Goal: Information Seeking & Learning: Find specific page/section

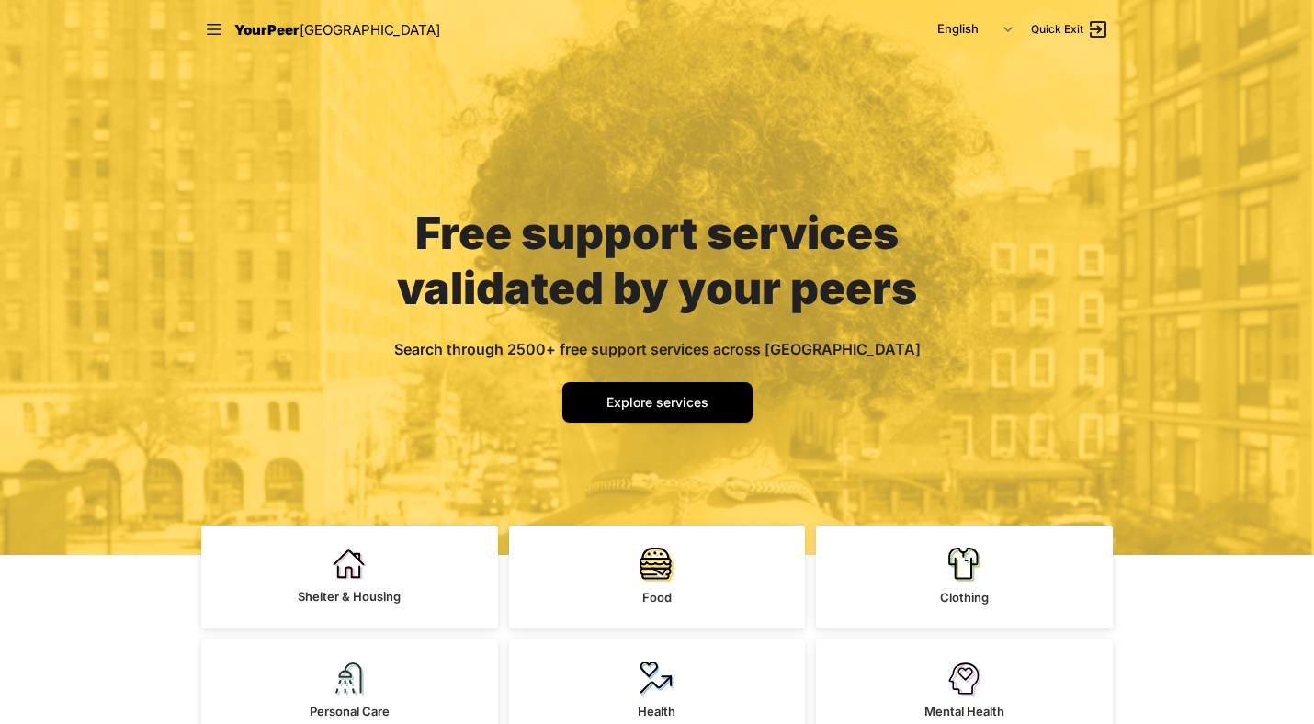
click at [666, 385] on link "Explore services" at bounding box center [657, 402] width 190 height 40
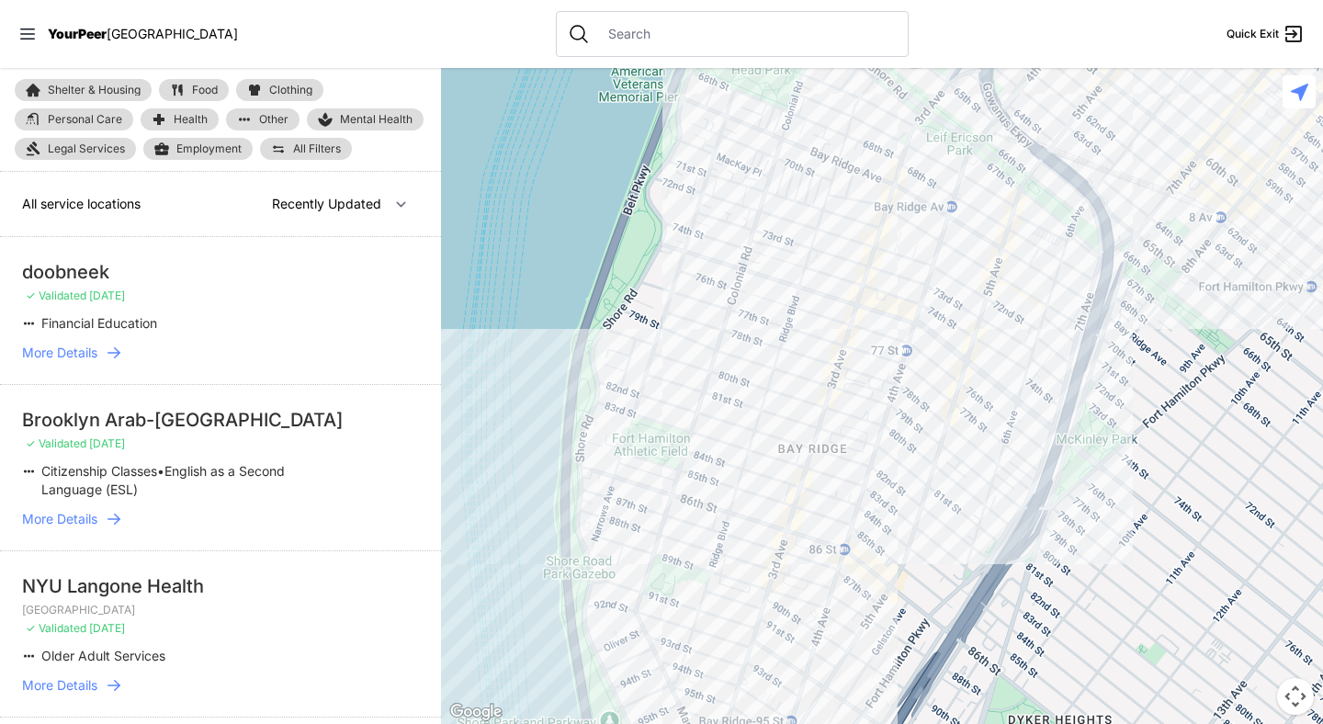
select select "nearby"
click at [597, 32] on input "text" at bounding box center [747, 34] width 300 height 18
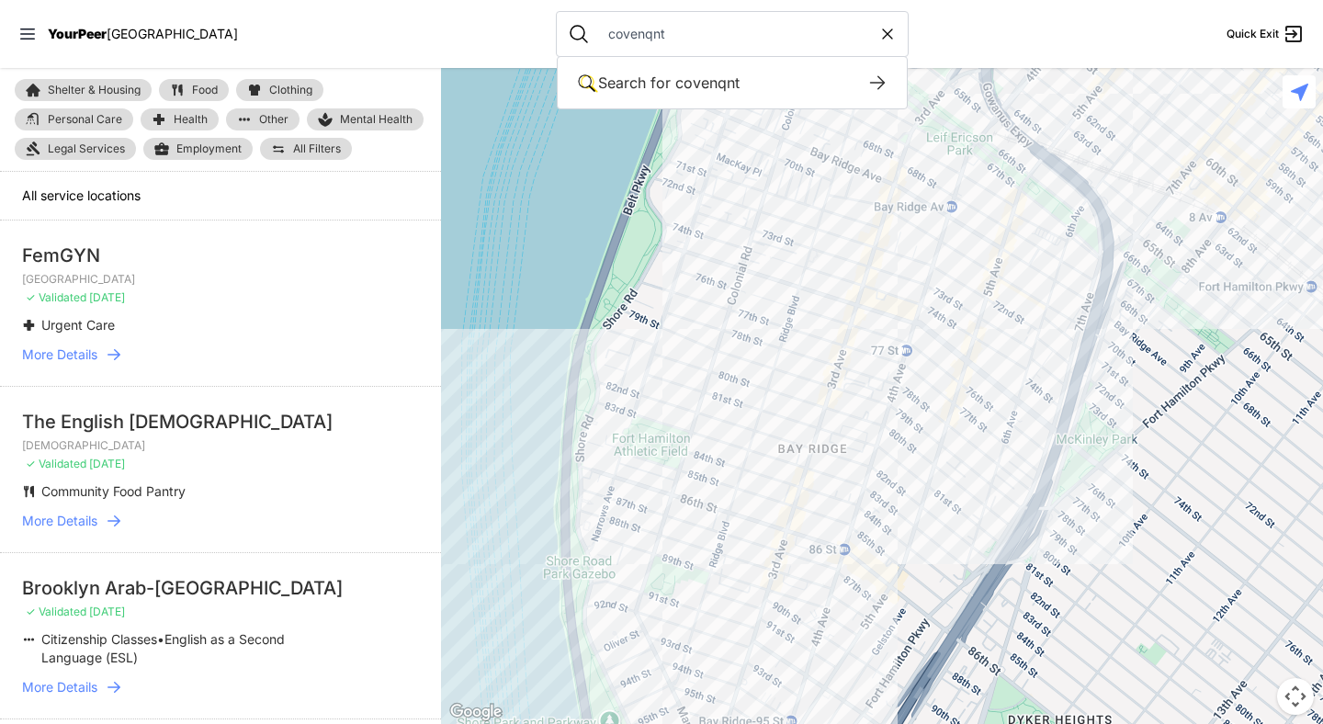
type input "covenqnt"
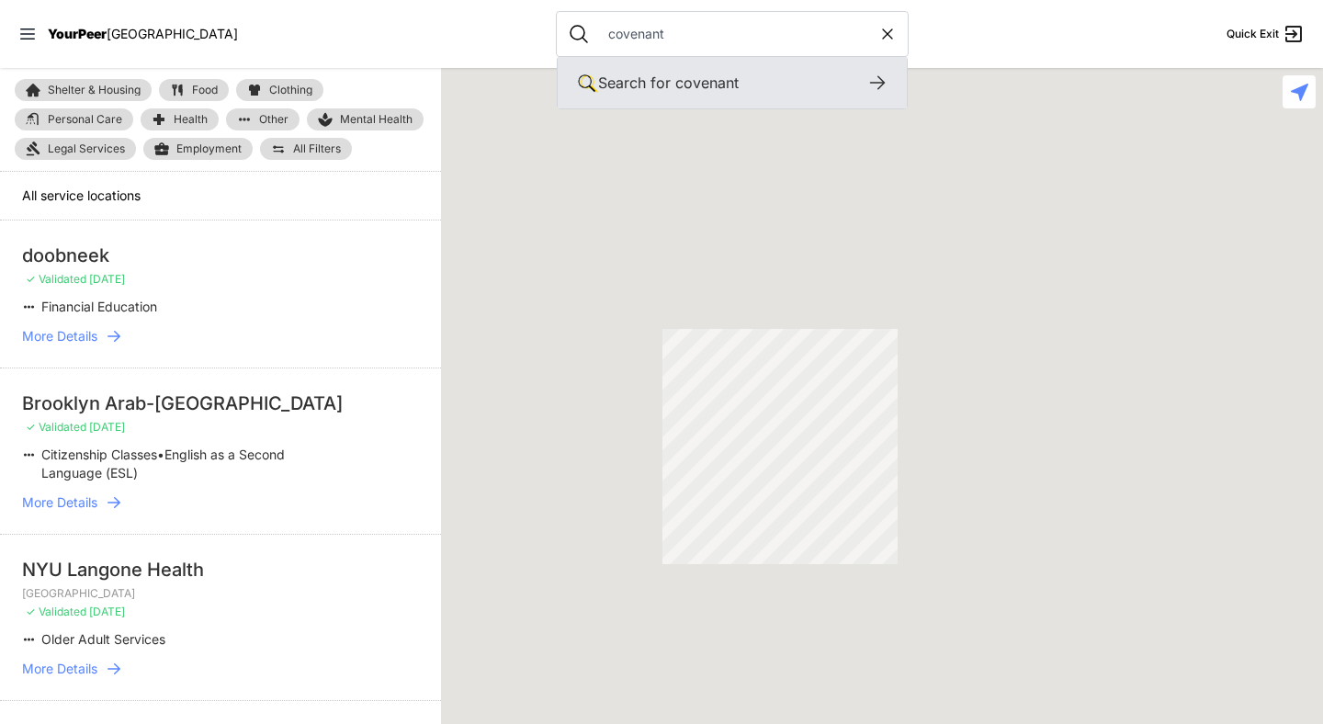
click at [867, 85] on icon at bounding box center [878, 83] width 22 height 22
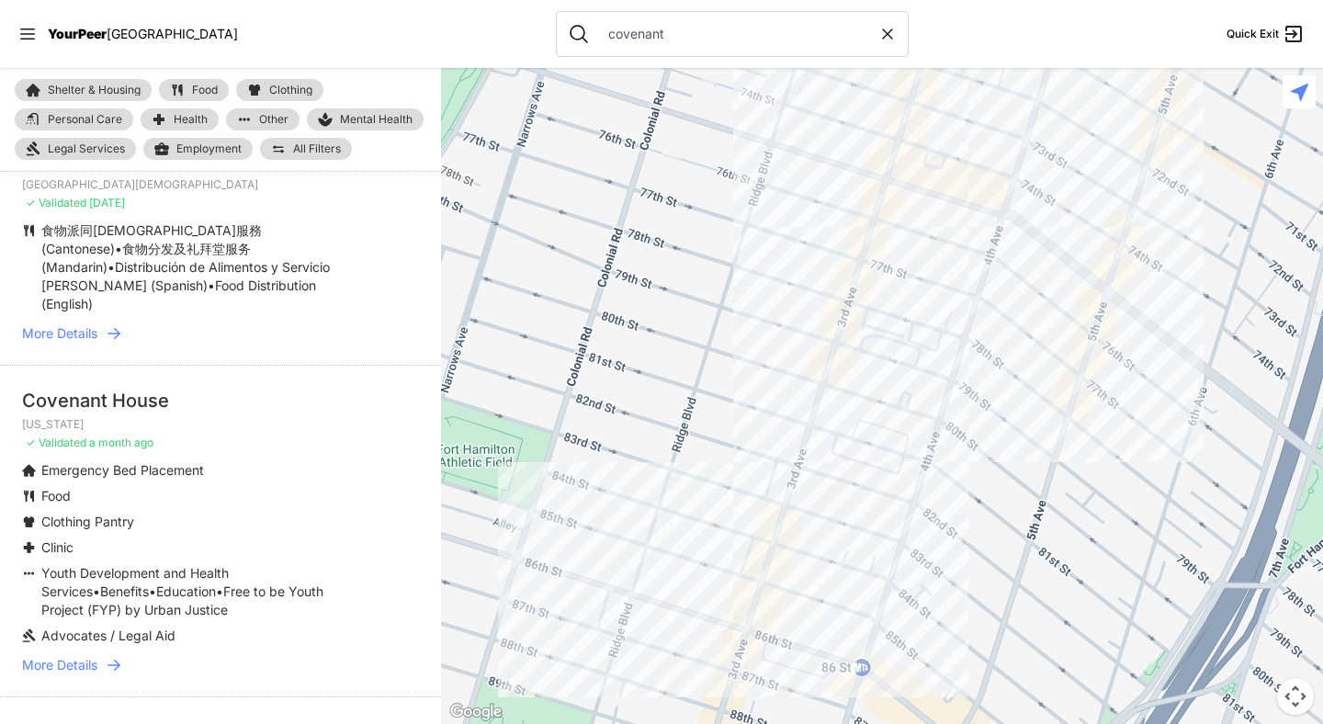
scroll to position [144, 0]
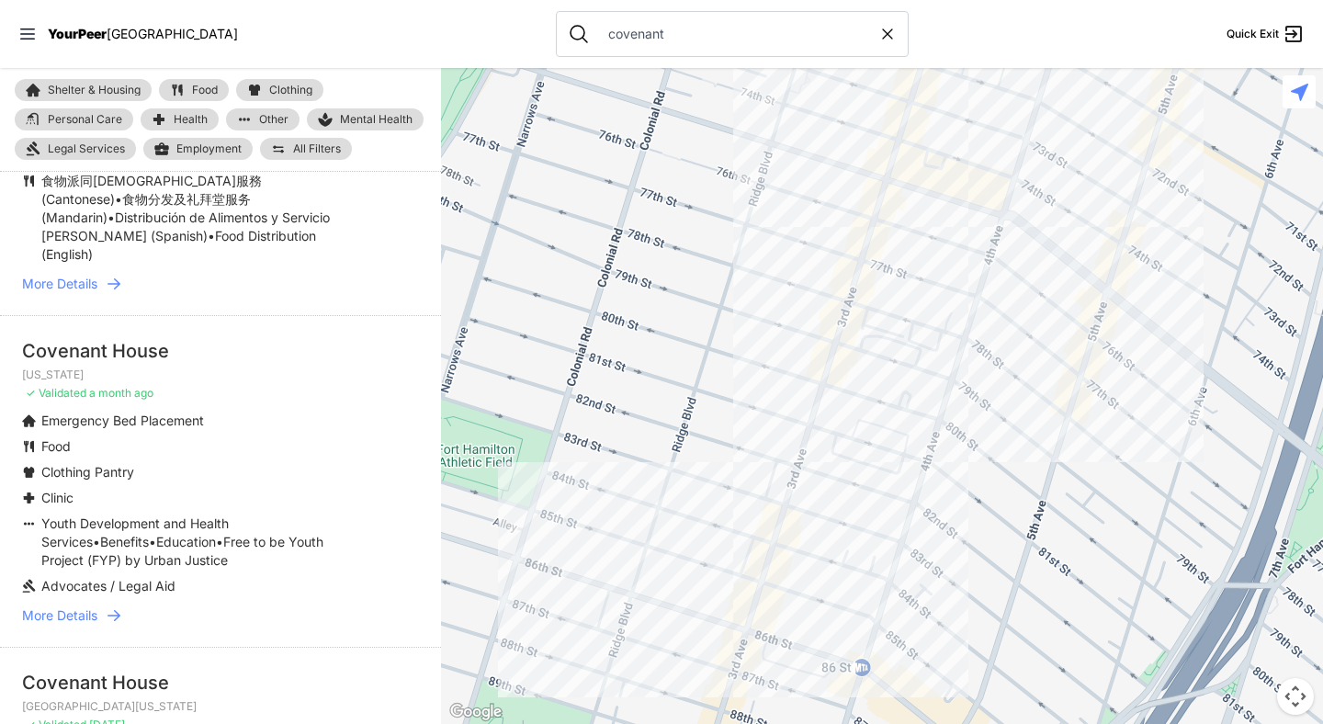
click at [109, 607] on icon at bounding box center [114, 616] width 18 height 18
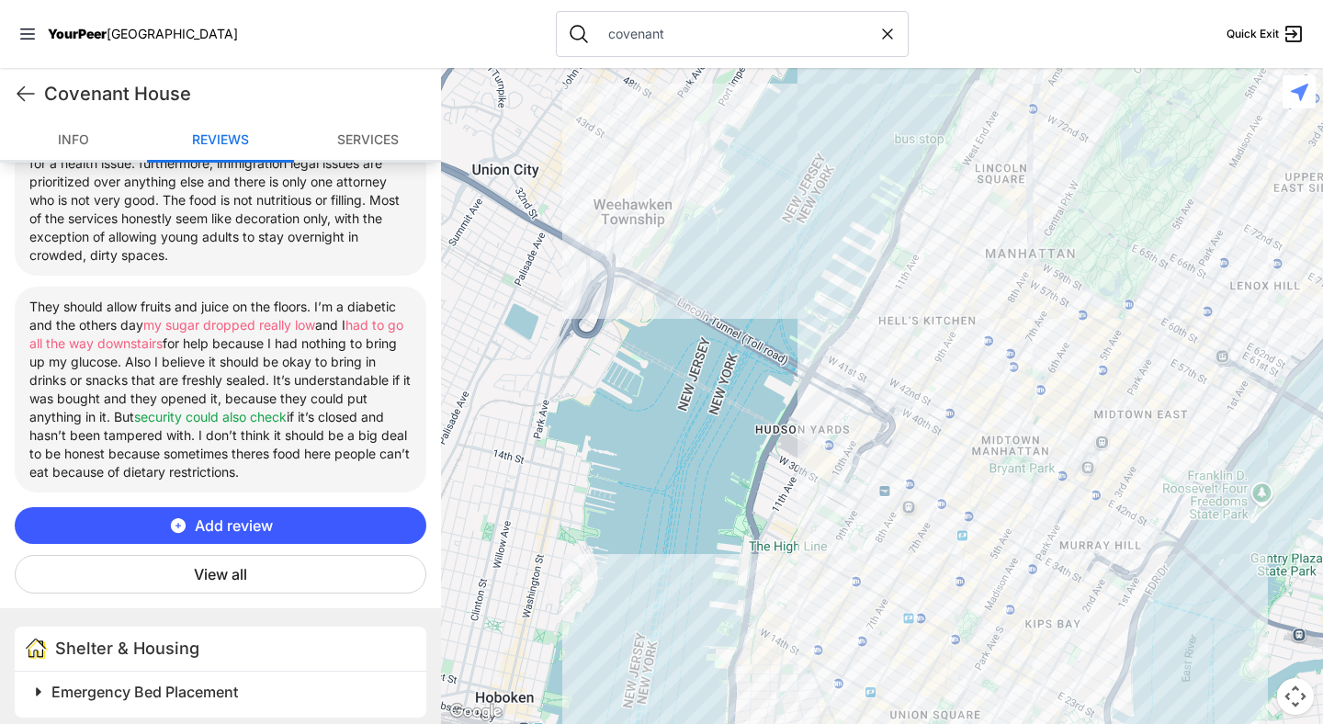
scroll to position [1034, 0]
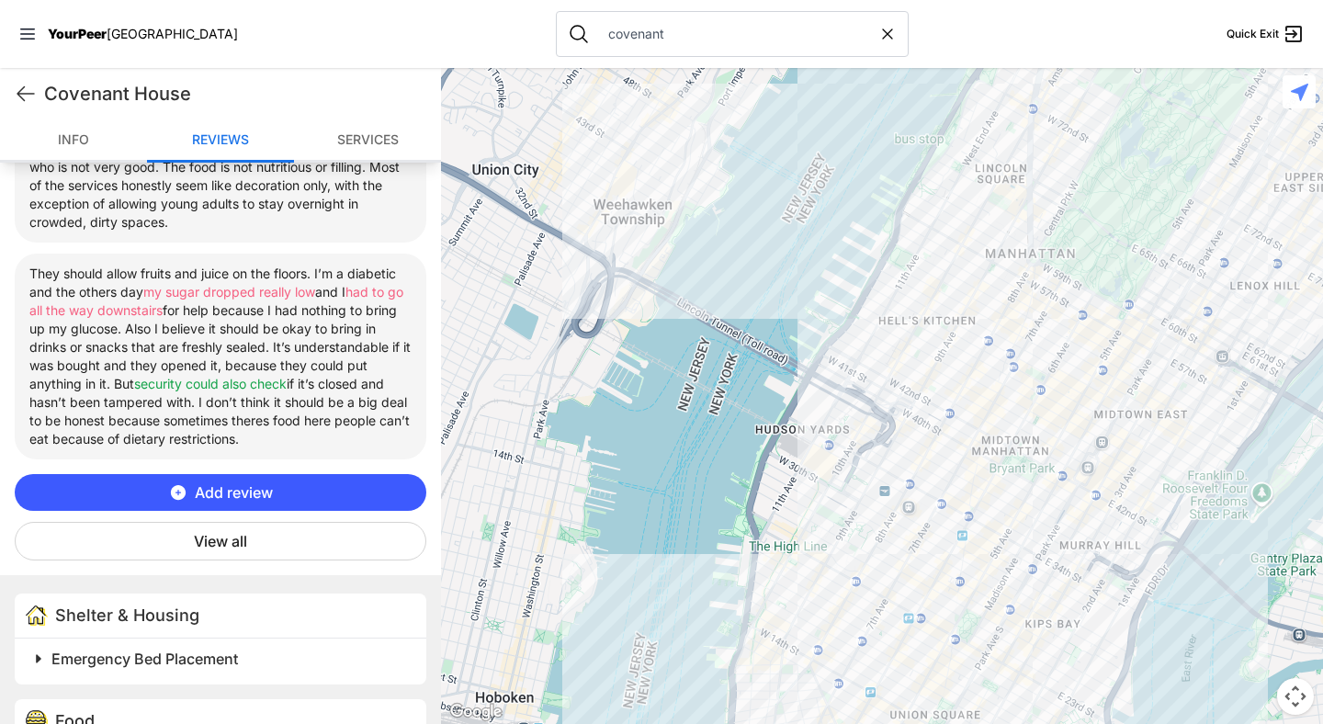
click at [260, 541] on button "View all" at bounding box center [221, 541] width 412 height 39
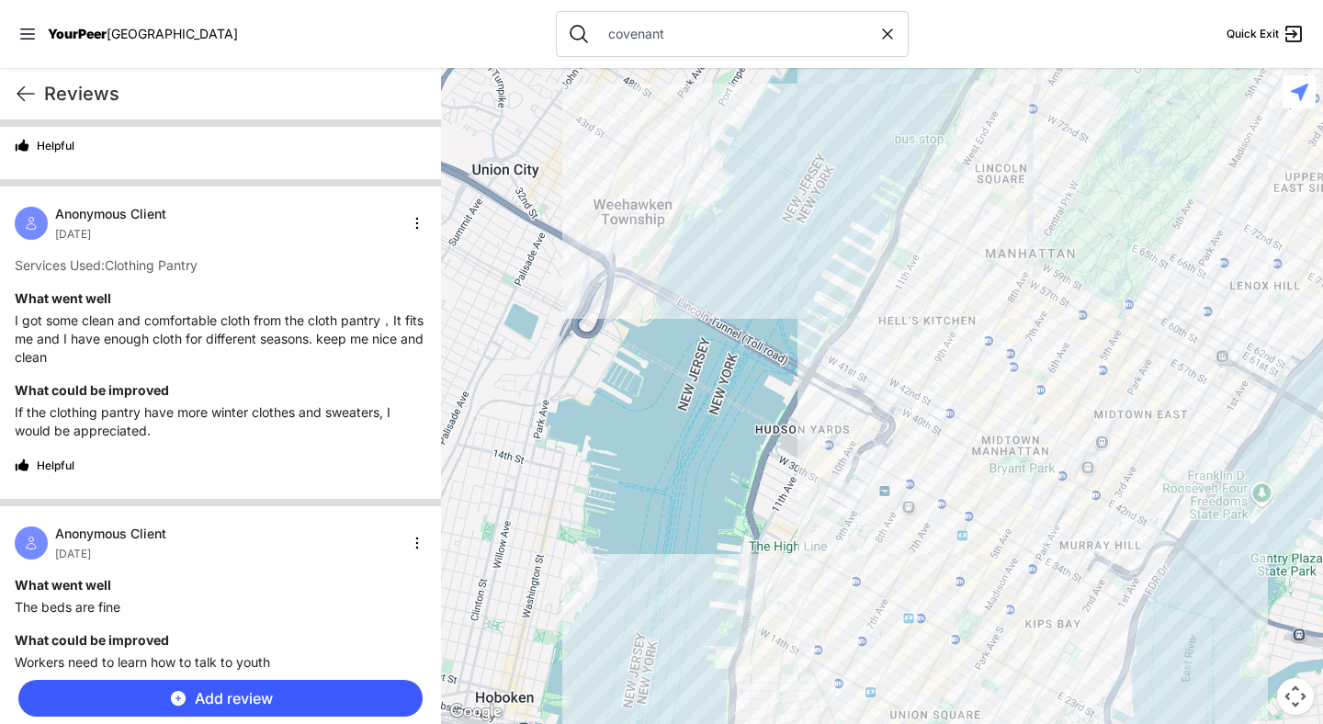
scroll to position [4531, 0]
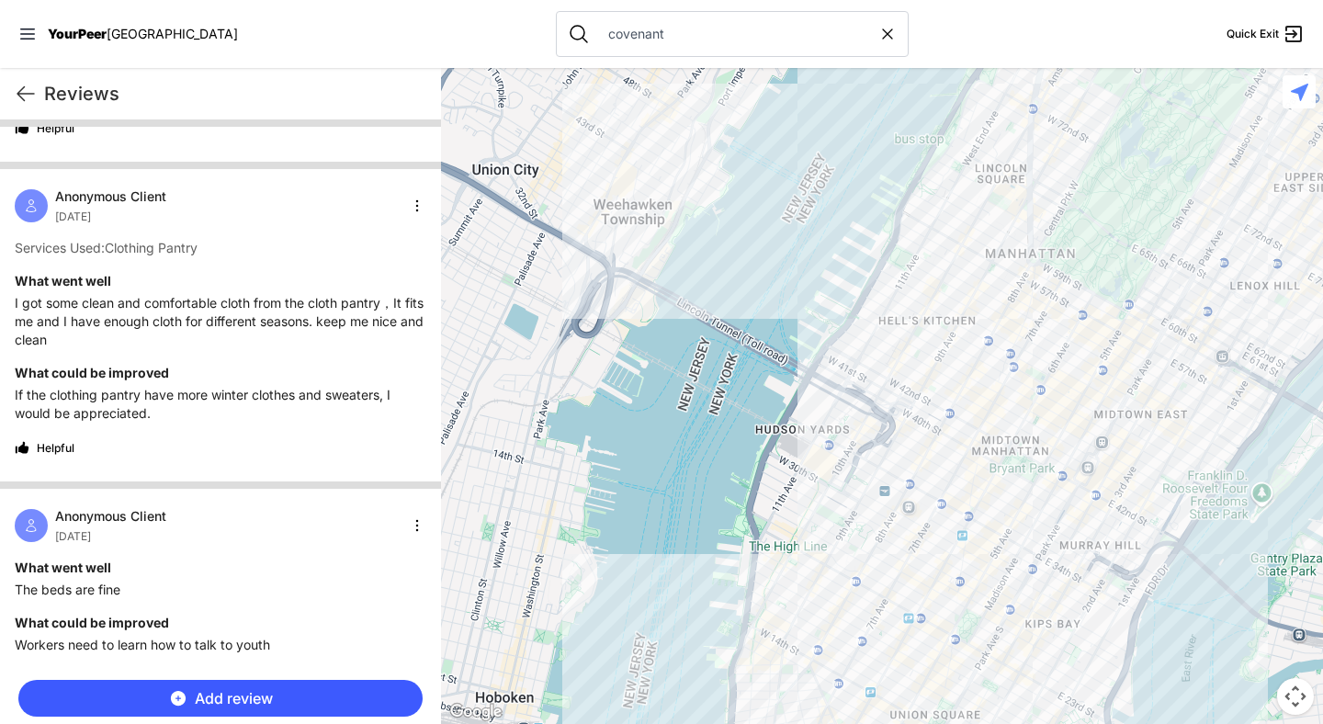
click at [620, 42] on input "covenant" at bounding box center [737, 34] width 281 height 18
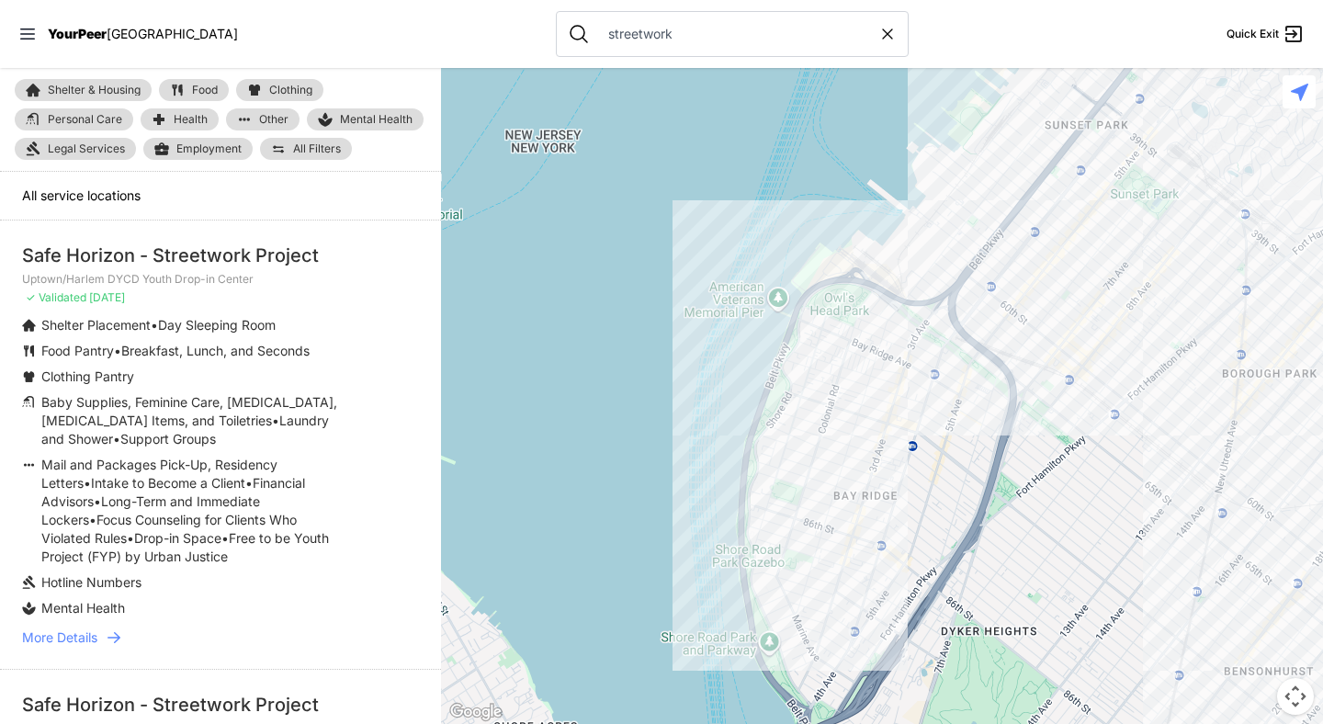
click at [116, 631] on icon at bounding box center [114, 638] width 18 height 18
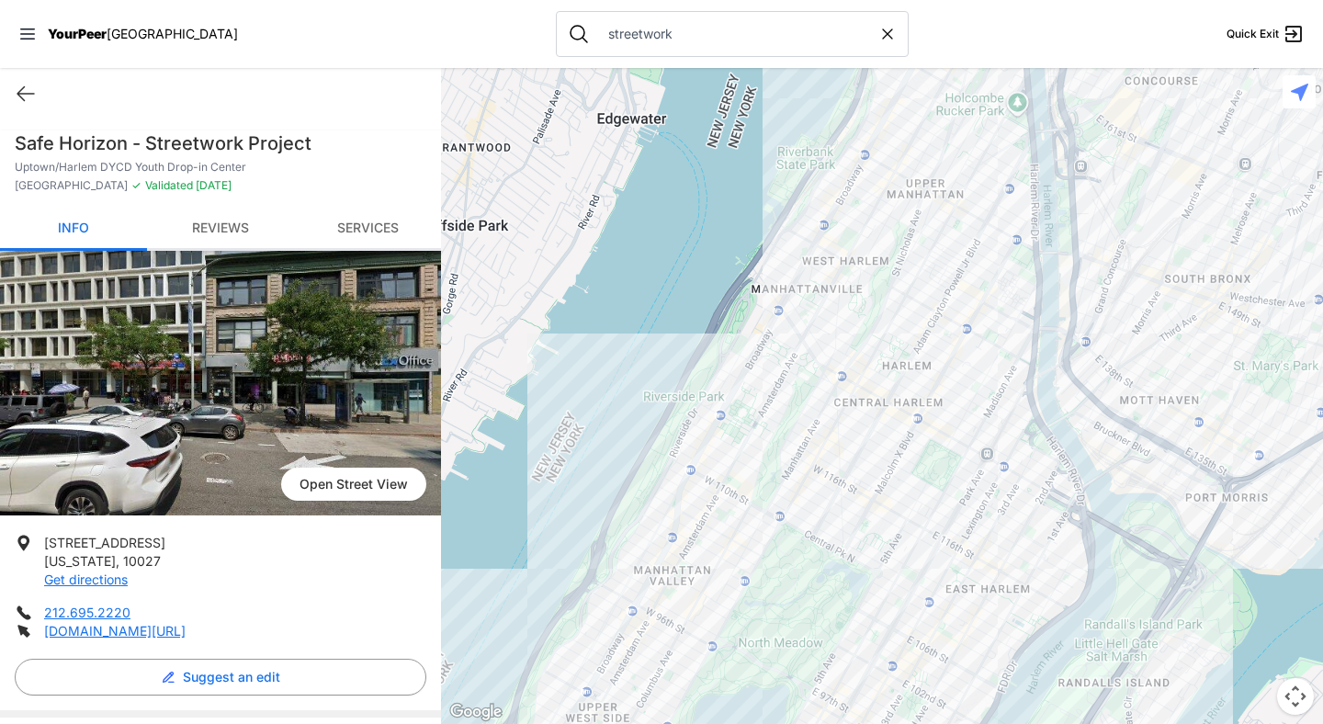
click at [229, 233] on link "Reviews" at bounding box center [220, 229] width 147 height 43
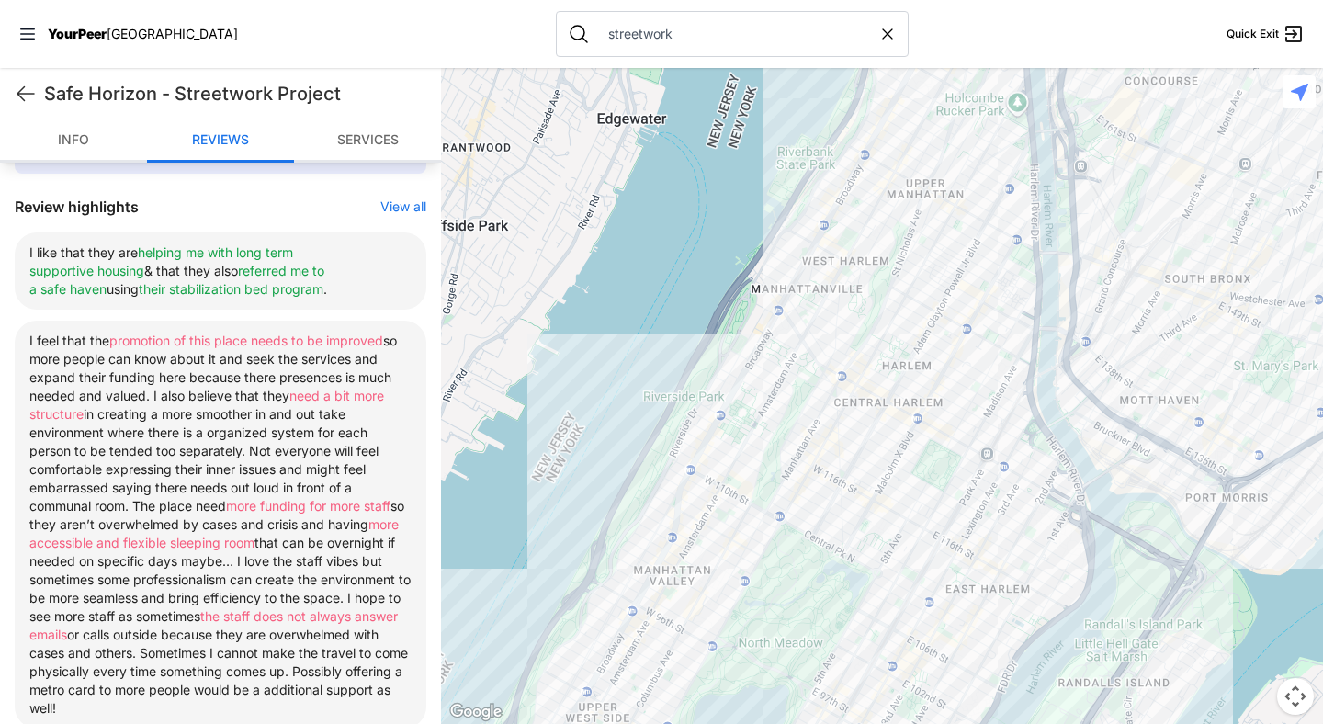
scroll to position [642, 0]
click at [609, 35] on input "streetwork" at bounding box center [737, 34] width 281 height 18
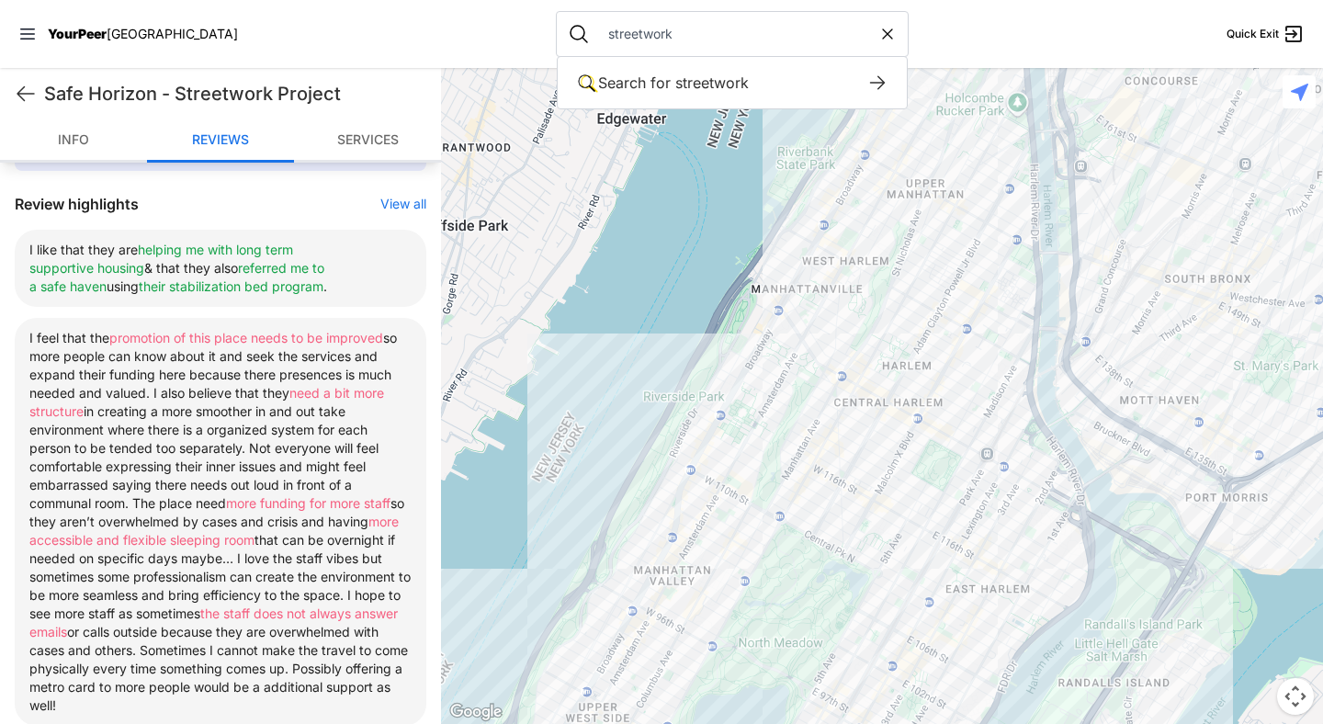
click at [609, 35] on input "streetwork" at bounding box center [737, 34] width 281 height 18
type input "rising ground"
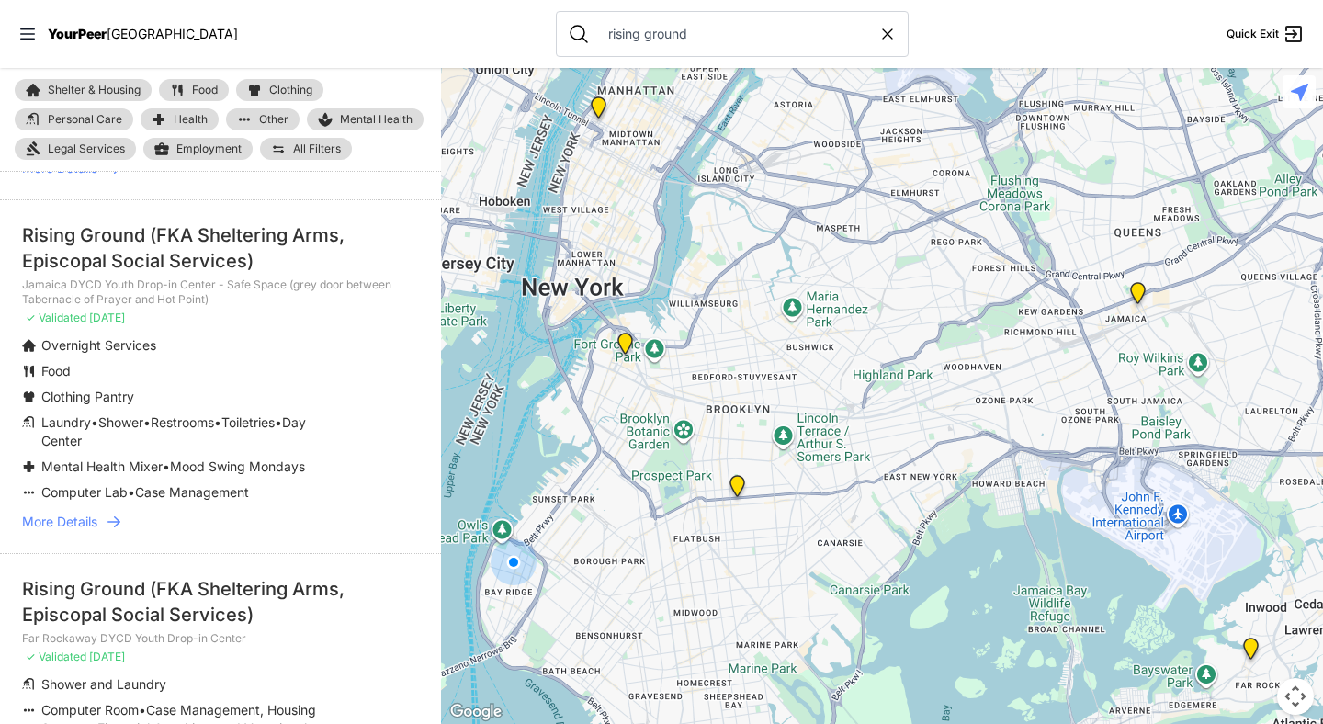
scroll to position [426, 0]
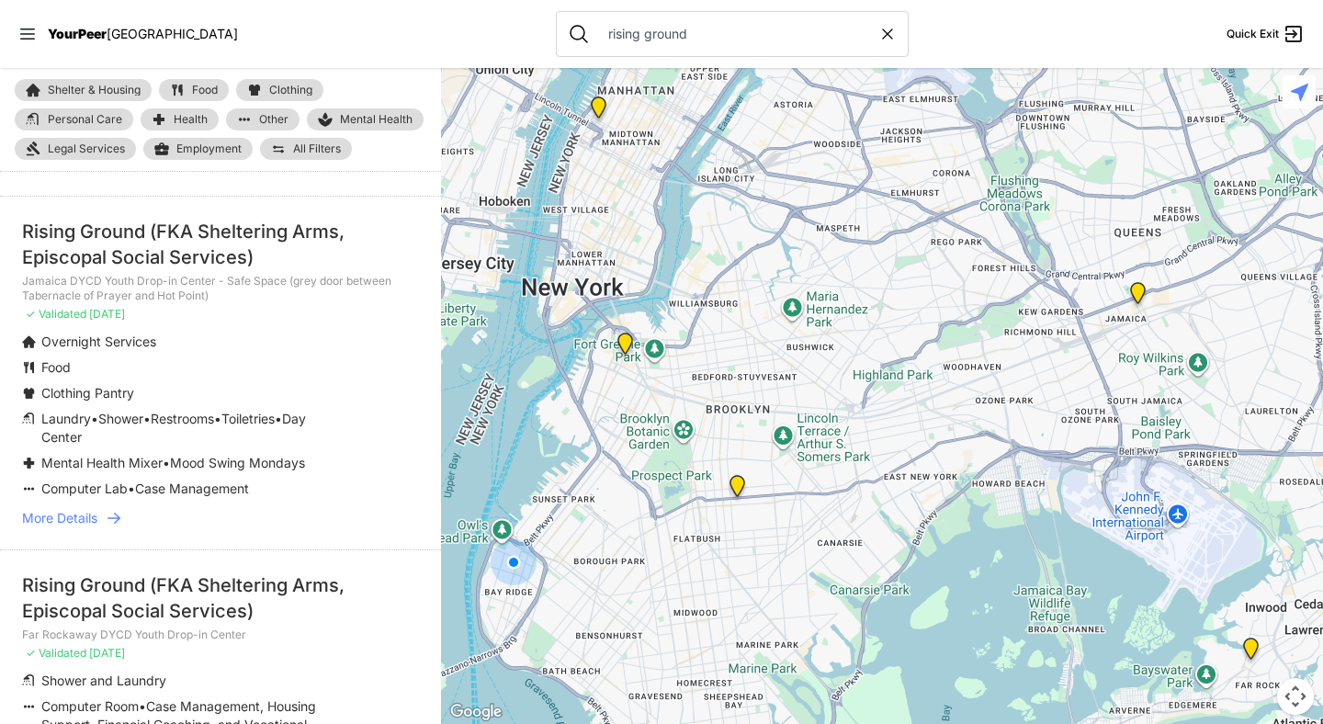
click at [116, 509] on icon at bounding box center [114, 518] width 18 height 18
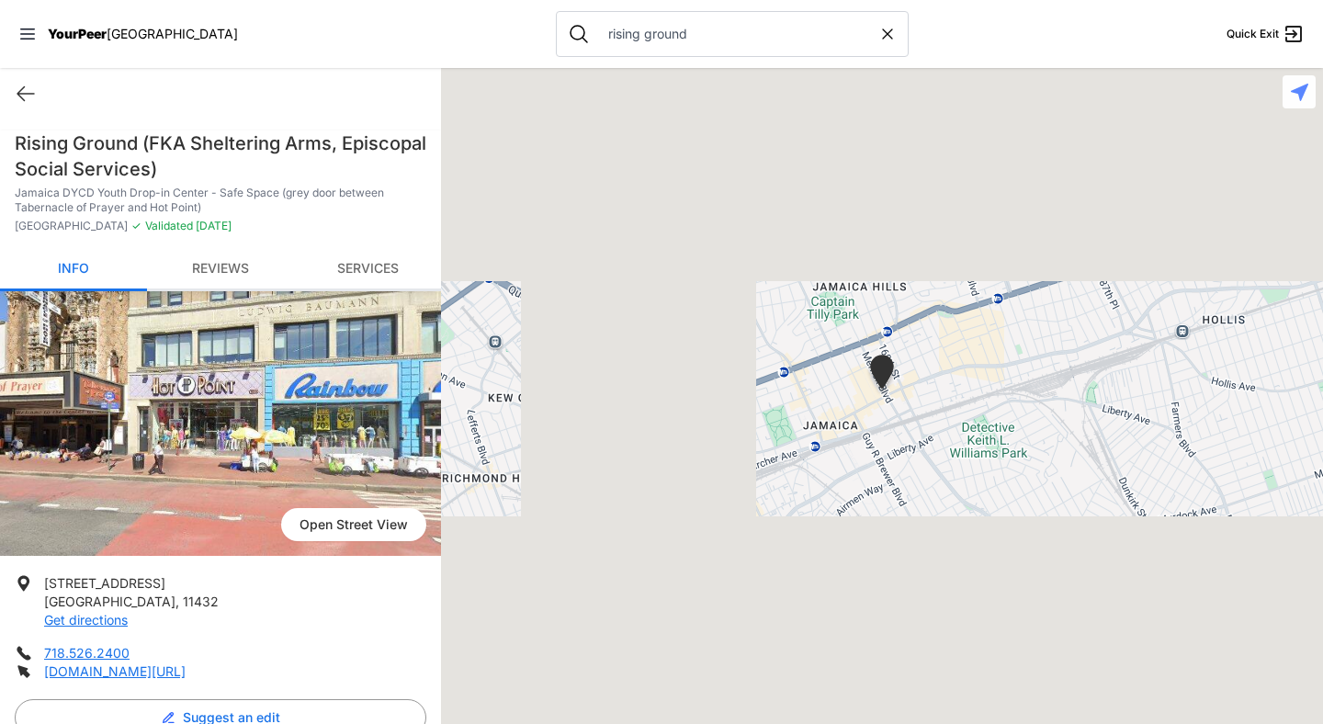
click at [229, 251] on link "Reviews" at bounding box center [220, 269] width 147 height 43
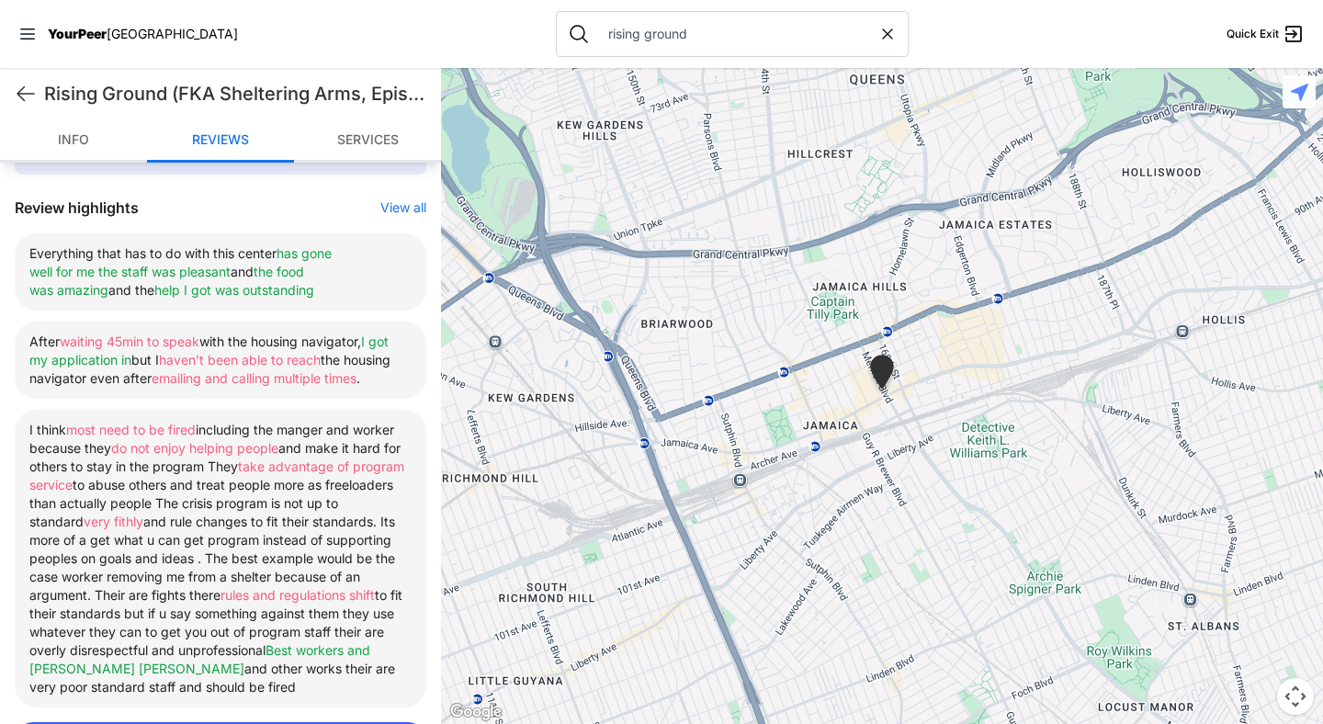
scroll to position [683, 0]
